Goal: Information Seeking & Learning: Learn about a topic

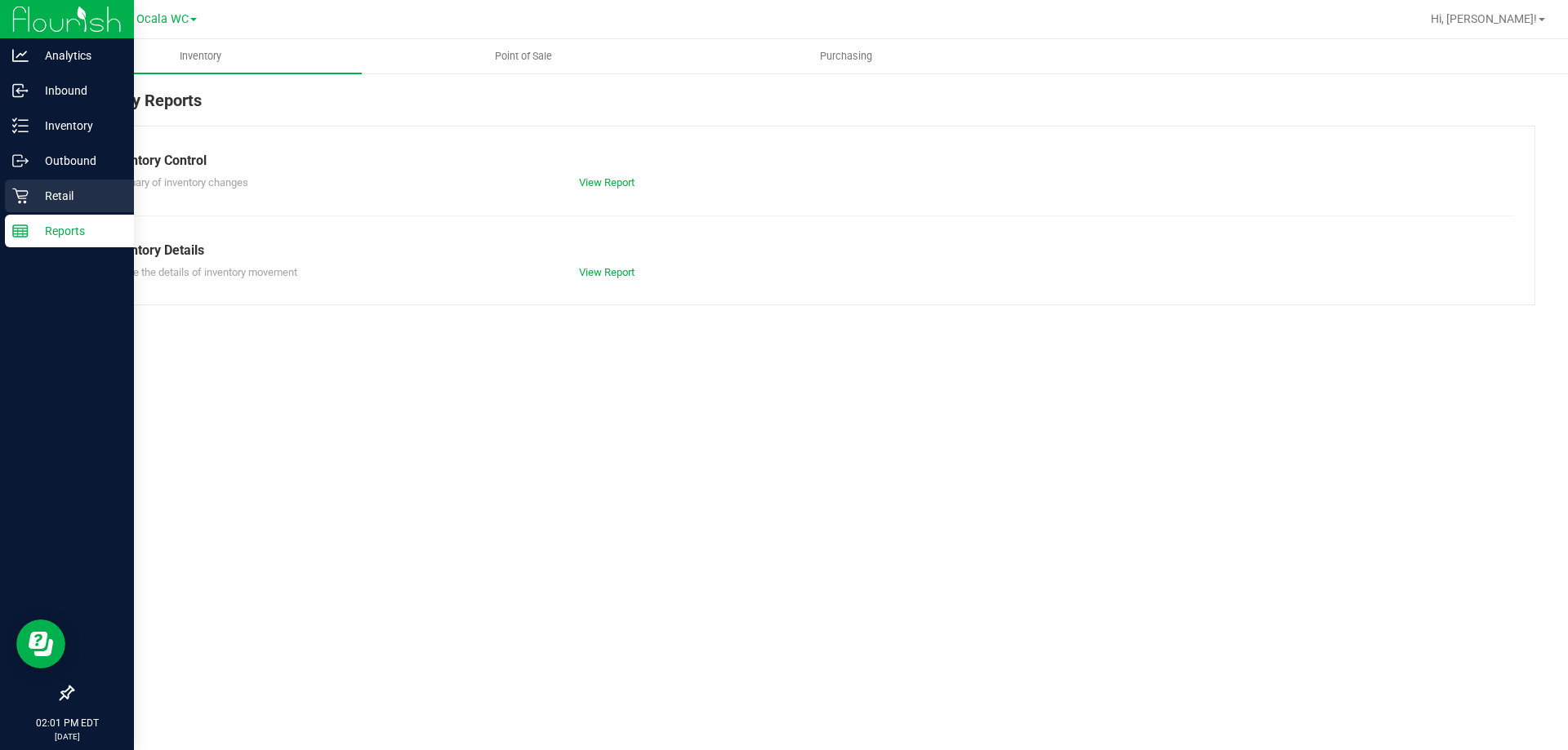
click at [34, 202] on p "Retail" at bounding box center [78, 196] width 98 height 19
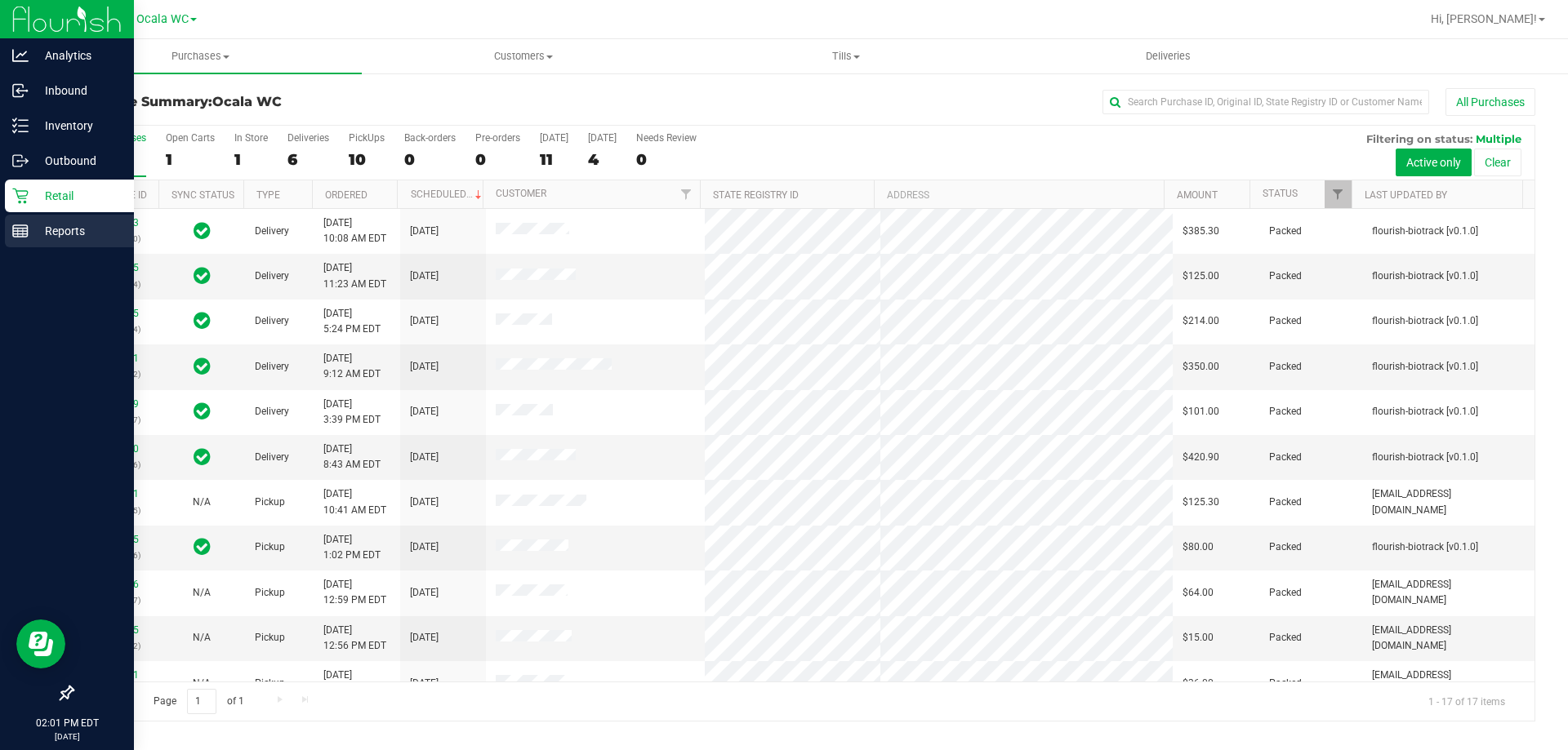
click at [69, 231] on p "Reports" at bounding box center [78, 231] width 98 height 19
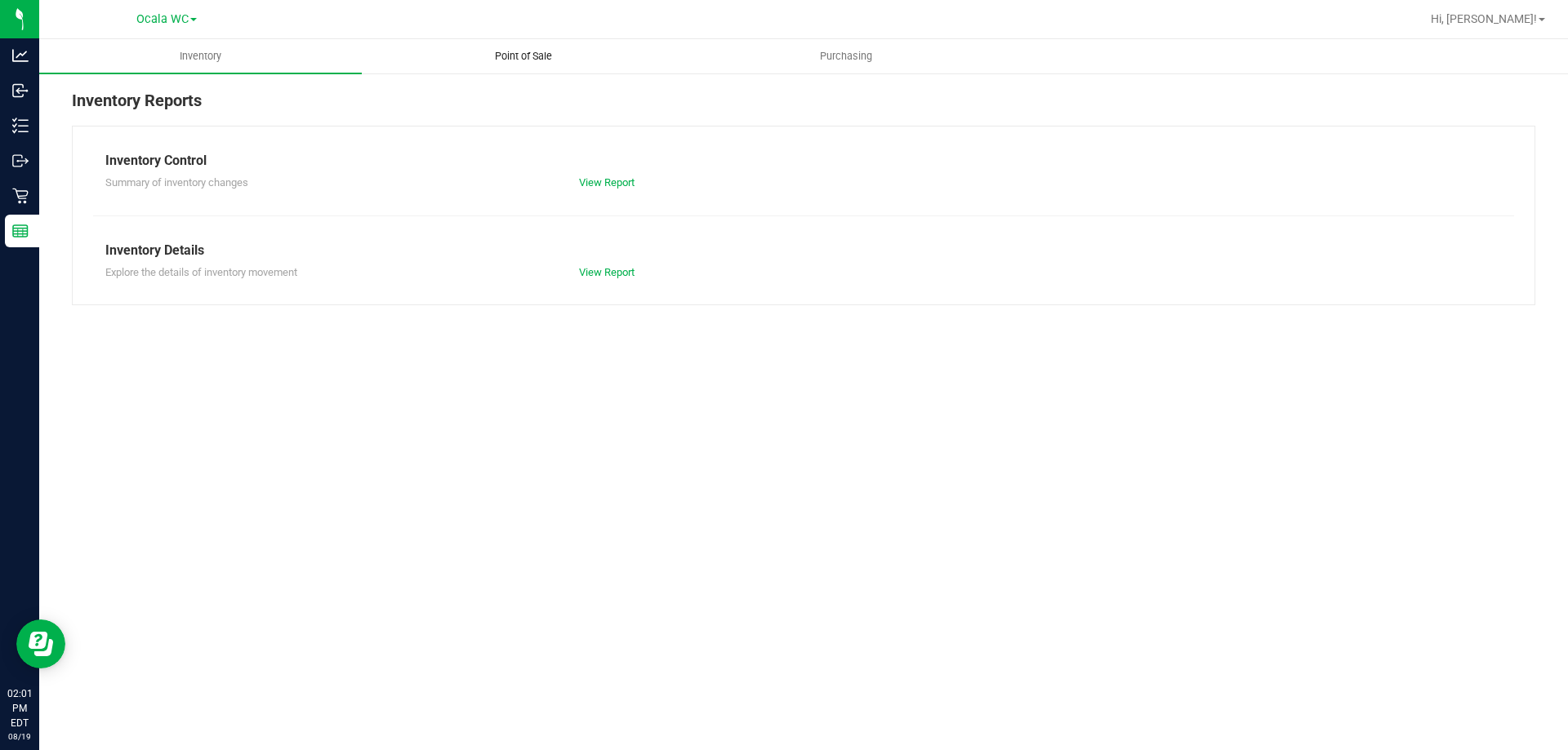
click at [506, 51] on span "Point of Sale" at bounding box center [523, 57] width 101 height 15
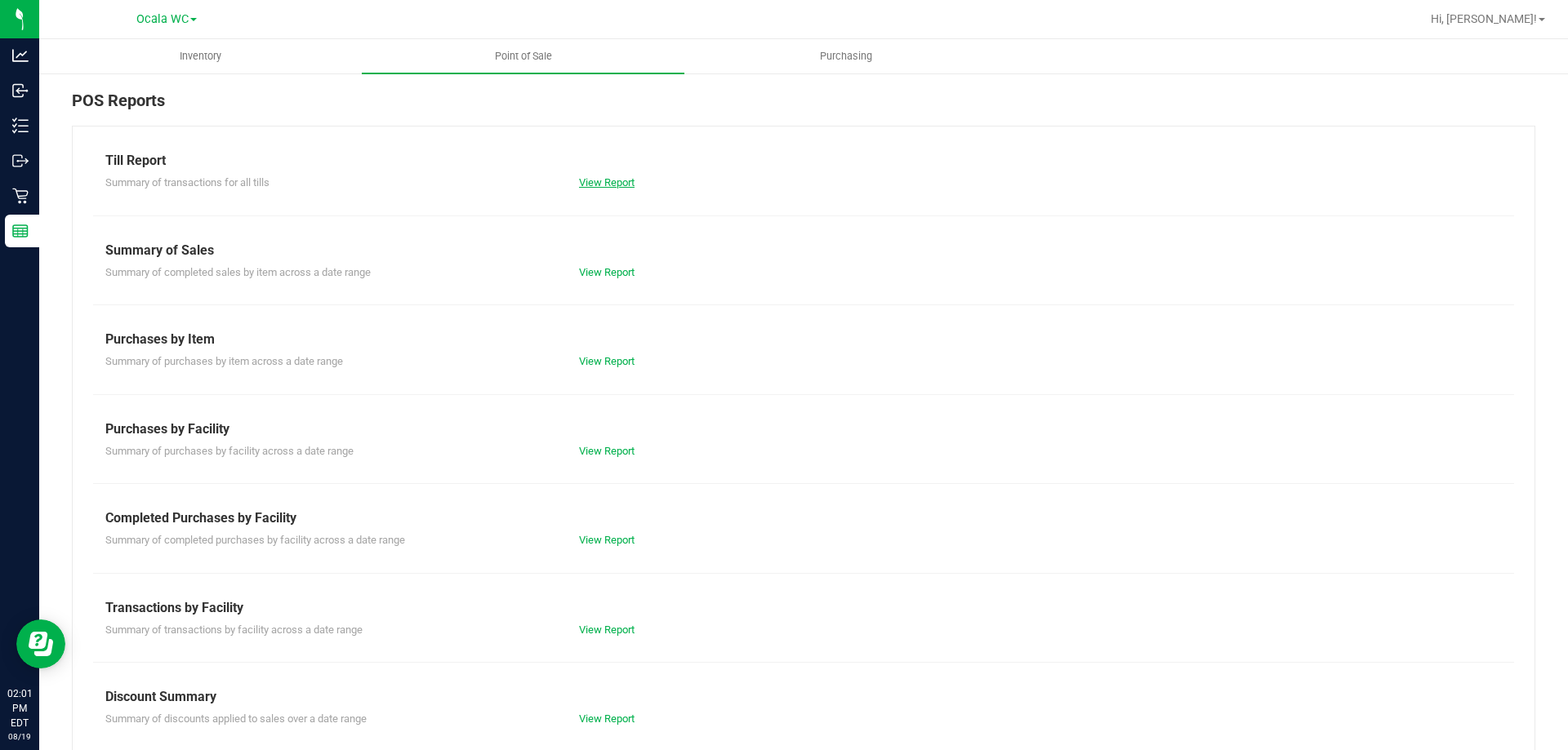
click at [621, 184] on link "View Report" at bounding box center [606, 182] width 56 height 12
